Goal: Information Seeking & Learning: Learn about a topic

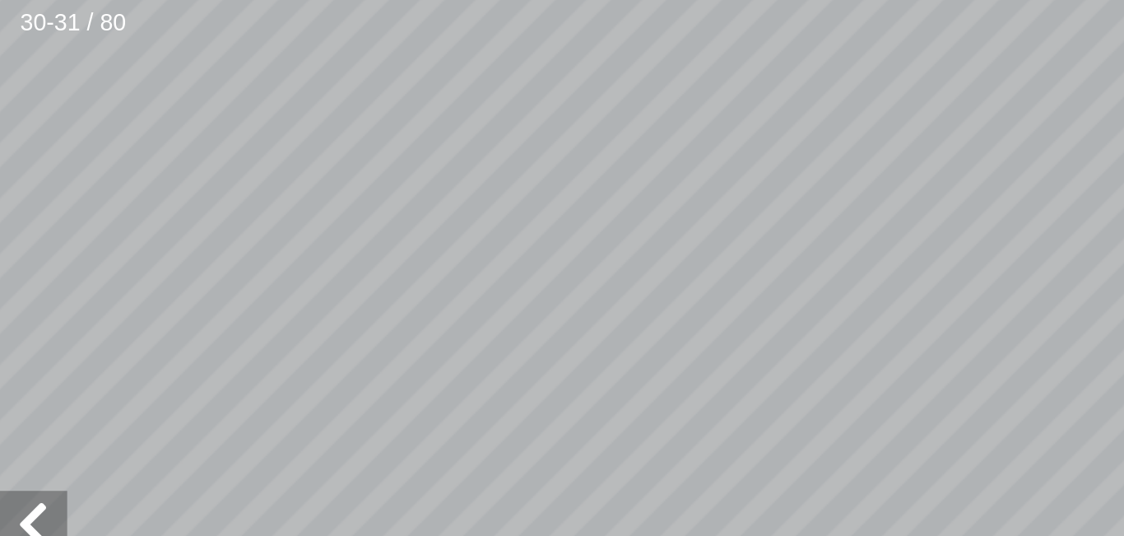
scroll to position [54, -579]
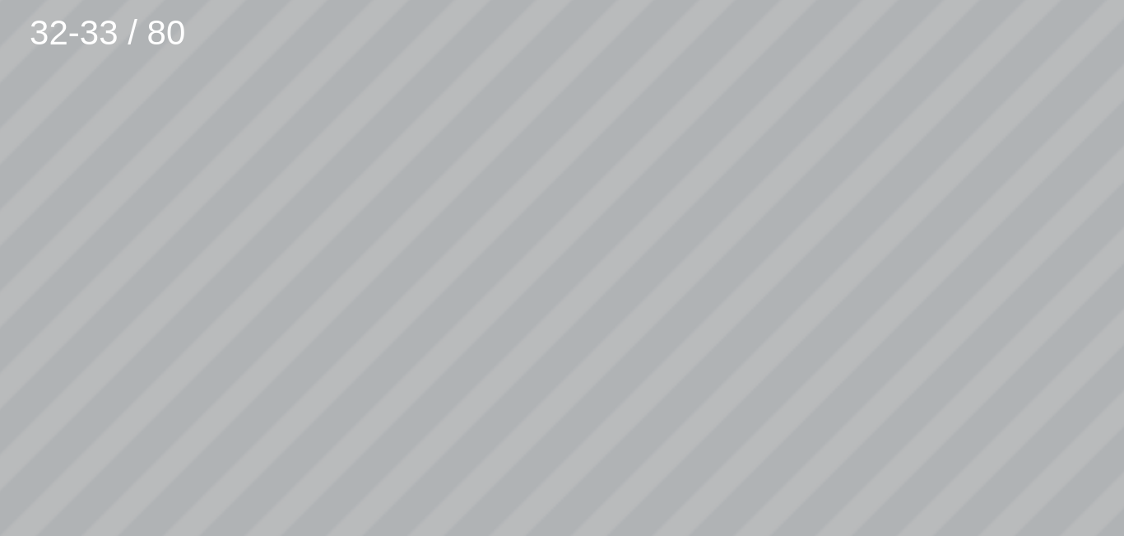
scroll to position [36, -261]
